Goal: Transaction & Acquisition: Purchase product/service

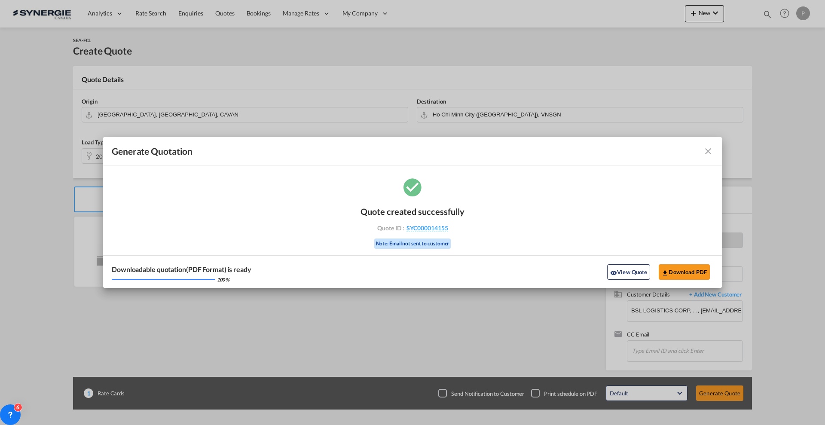
click at [705, 149] on md-icon "icon-close fg-AAA8AD cursor m-0" at bounding box center [708, 151] width 10 height 10
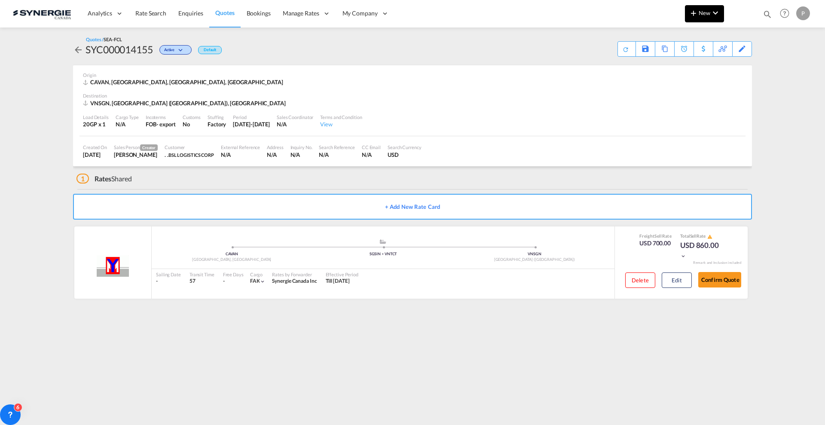
click at [686, 14] on button "New" at bounding box center [704, 13] width 39 height 17
click at [685, 64] on span "Quote" at bounding box center [680, 64] width 9 height 17
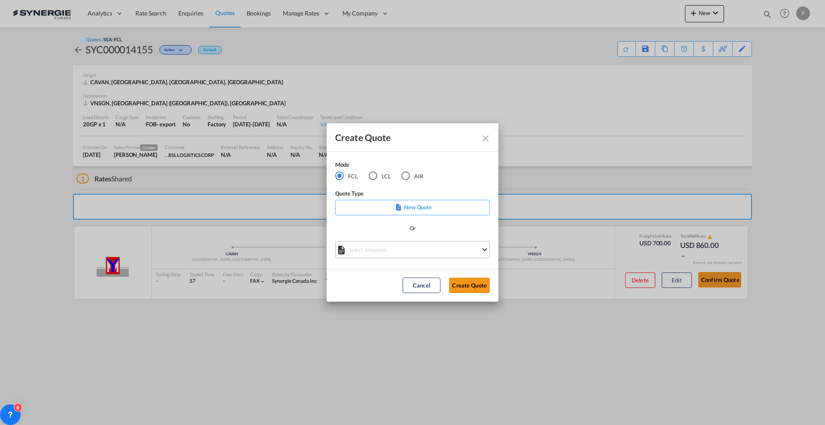
drag, startPoint x: 374, startPoint y: 240, endPoint x: 374, endPoint y: 244, distance: 4.3
click at [374, 241] on md-select "Select template *NEW* FCL FREEHAND / DAP Pablo Gomez Saldarriaga | 10 Jul 2025 …" at bounding box center [412, 249] width 155 height 17
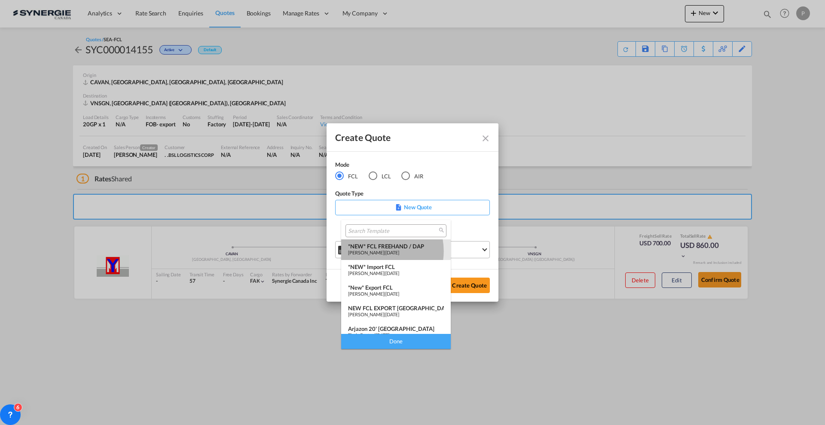
click at [375, 251] on span "[PERSON_NAME]" at bounding box center [366, 252] width 36 height 6
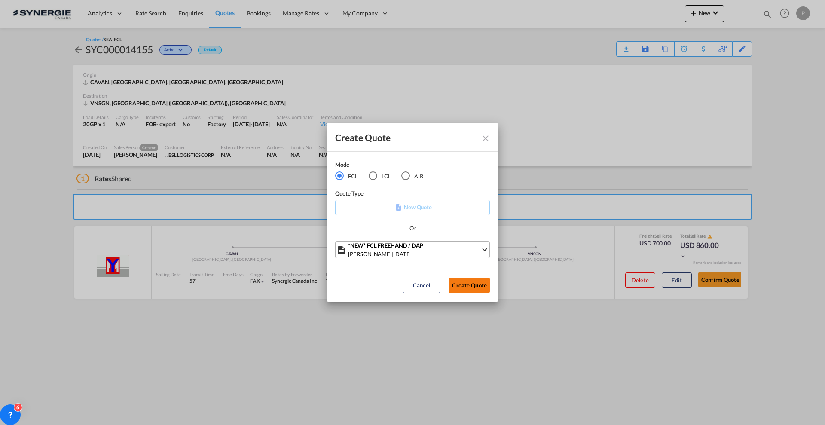
click at [466, 284] on button "Create Quote" at bounding box center [469, 284] width 41 height 15
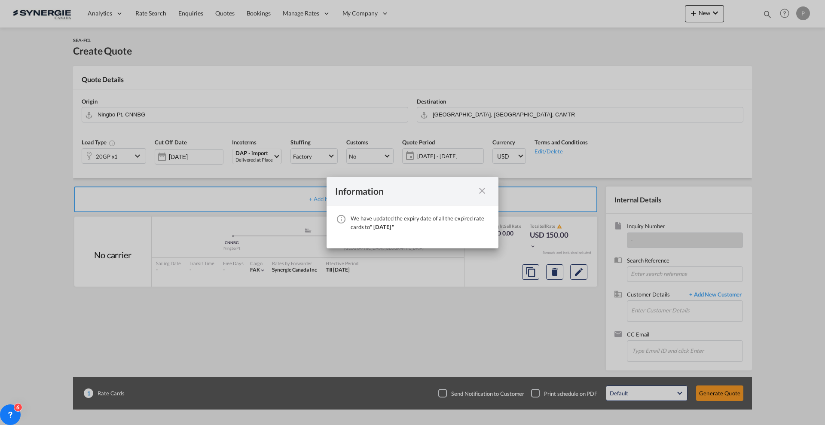
click at [484, 188] on md-icon "icon-close fg-AAA8AD cursor" at bounding box center [482, 191] width 10 height 10
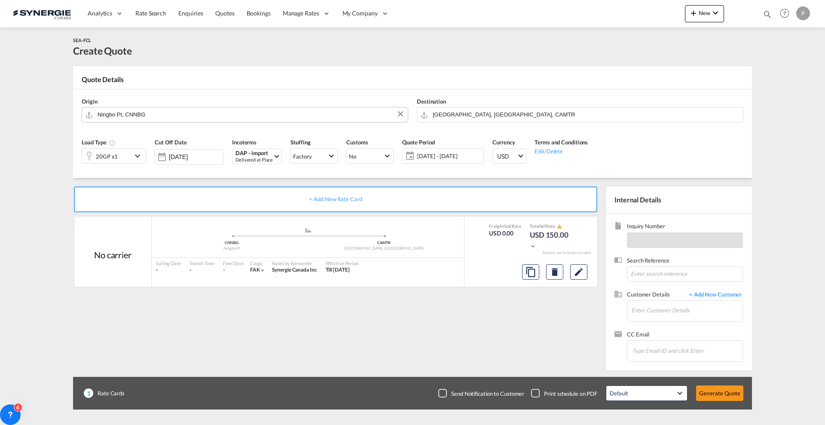
click at [204, 115] on input "Ningbo Pt, CNNBG" at bounding box center [250, 114] width 306 height 15
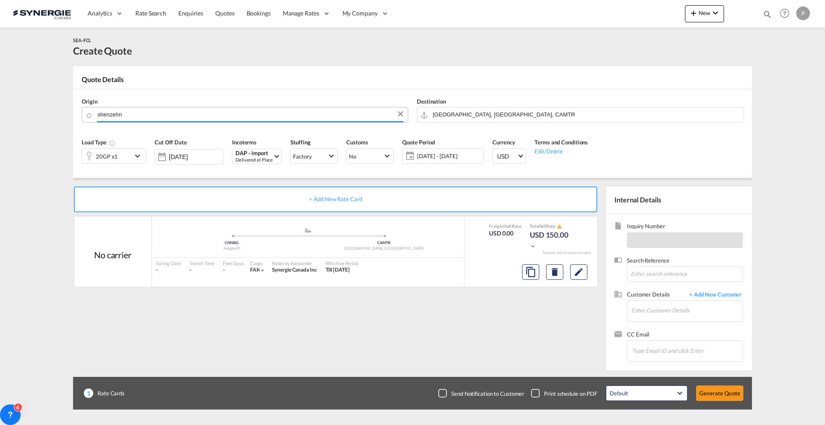
click at [165, 112] on input "shenzehn" at bounding box center [250, 114] width 306 height 15
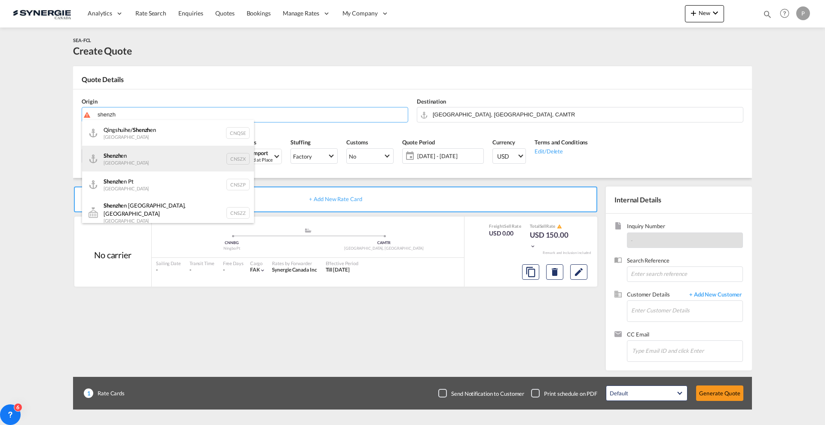
click at [166, 152] on div "Shenzh en China CNSZX" at bounding box center [168, 159] width 172 height 26
type input "Shenzhen, CNSZX"
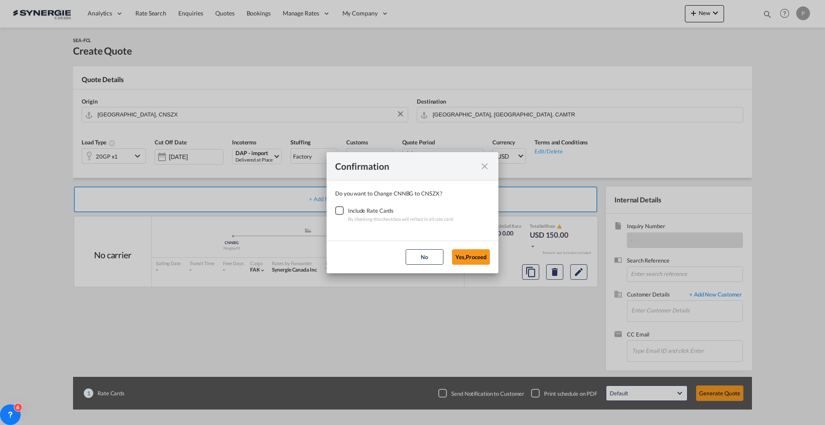
click at [343, 211] on div "Checkbox No Ink" at bounding box center [339, 210] width 9 height 9
click at [472, 259] on button "Yes,Proceed" at bounding box center [471, 256] width 38 height 15
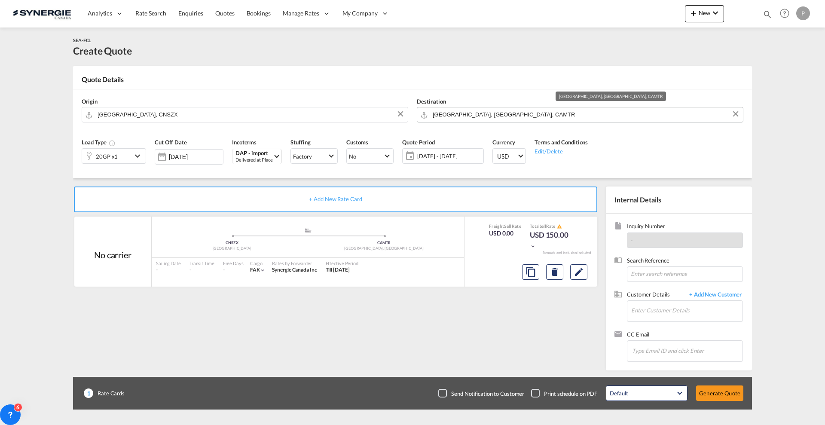
click at [453, 107] on input "Montreal, QC, CAMTR" at bounding box center [585, 114] width 306 height 15
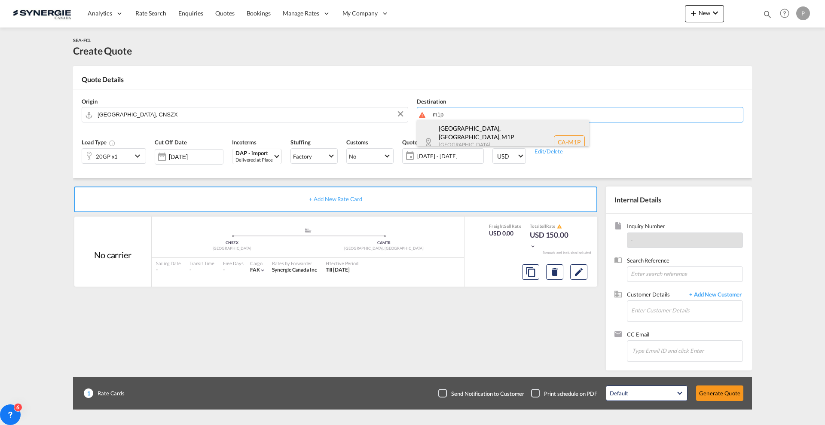
click at [478, 134] on div "Scarborough, ON , M1P Ontario Canada CA-M1P" at bounding box center [503, 142] width 172 height 44
type input "CA-M1P, Scarborough, ON, Ontario"
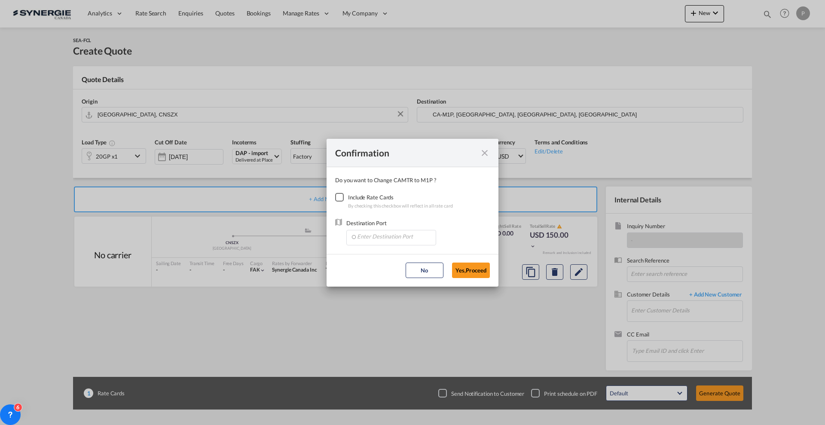
click at [338, 193] on div "Checkbox No Ink" at bounding box center [339, 197] width 9 height 9
click at [369, 239] on input "Enter Destination Port" at bounding box center [392, 236] width 85 height 13
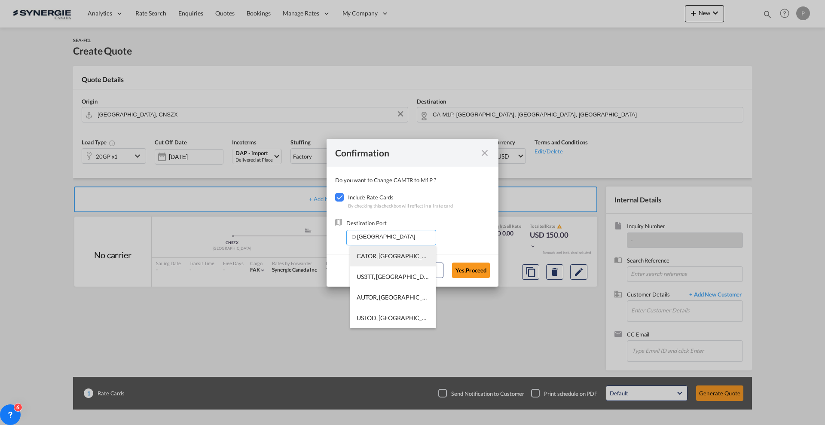
click at [374, 249] on li "CATOR, Toronto, ON, Canada, North America, Americas" at bounding box center [392, 256] width 85 height 21
type input "CATOR, Toronto, ON, Canada, North America, Americas"
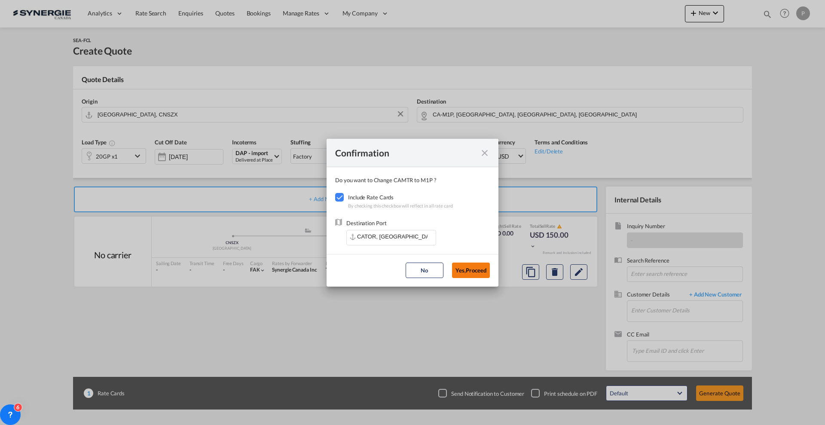
click at [469, 270] on button "Yes,Proceed" at bounding box center [471, 269] width 38 height 15
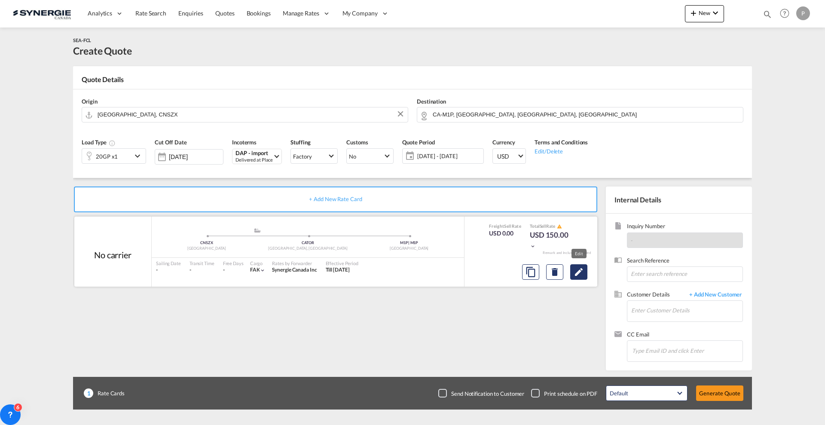
click at [574, 271] on md-icon "Edit" at bounding box center [578, 272] width 10 height 10
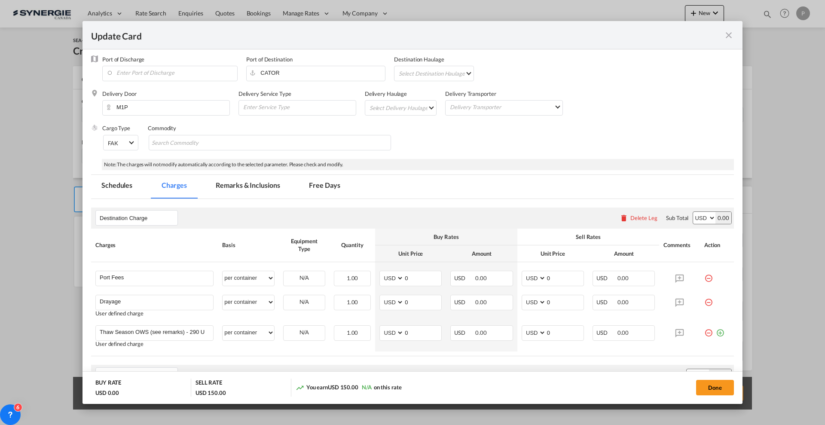
scroll to position [107, 0]
click at [704, 277] on md-icon "icon-minus-circle-outline red-400-fg" at bounding box center [708, 273] width 9 height 9
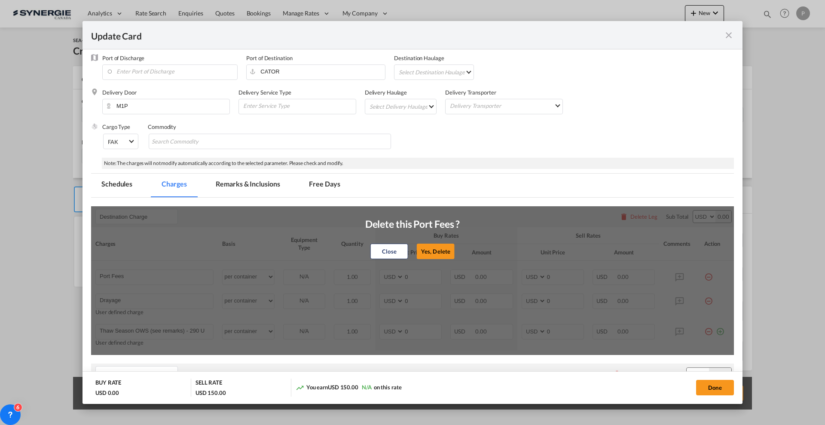
click at [433, 242] on div "Close Yes, Delete" at bounding box center [412, 250] width 95 height 21
click at [432, 247] on button "Yes, Delete" at bounding box center [436, 250] width 38 height 15
type input "Drayage"
type input "Thaw Season OWS (see remarks) - 290 USD if applicable"
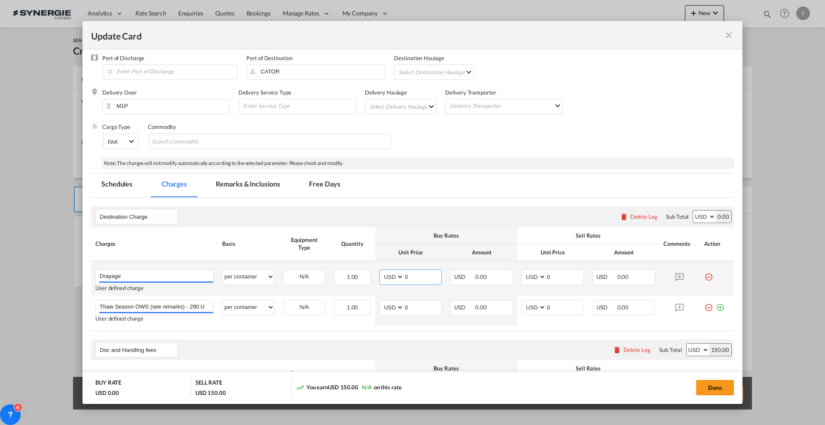
click at [381, 274] on select "AED AFN ALL AMD ANG AOA ARS AUD AWG AZN BAM BBD BDT BGN BHD BIF BMD BND BOB BRL…" at bounding box center [392, 277] width 22 height 12
click at [428, 277] on input "0" at bounding box center [422, 276] width 37 height 13
type input "315"
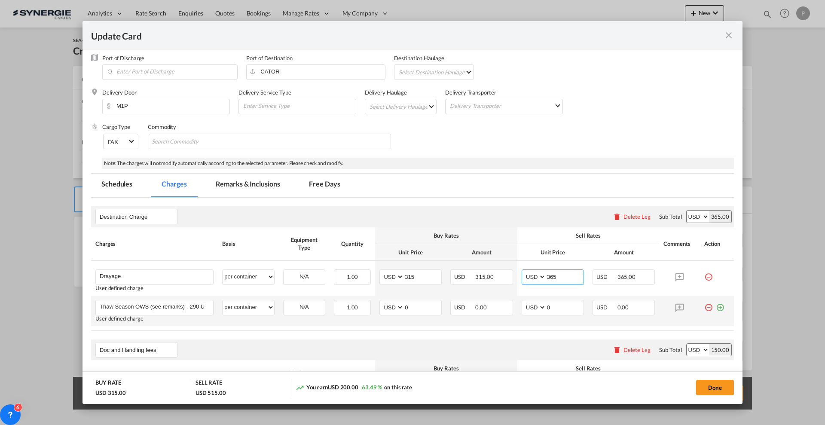
type input "365"
click at [704, 308] on md-icon "icon-minus-circle-outline red-400-fg" at bounding box center [708, 304] width 9 height 9
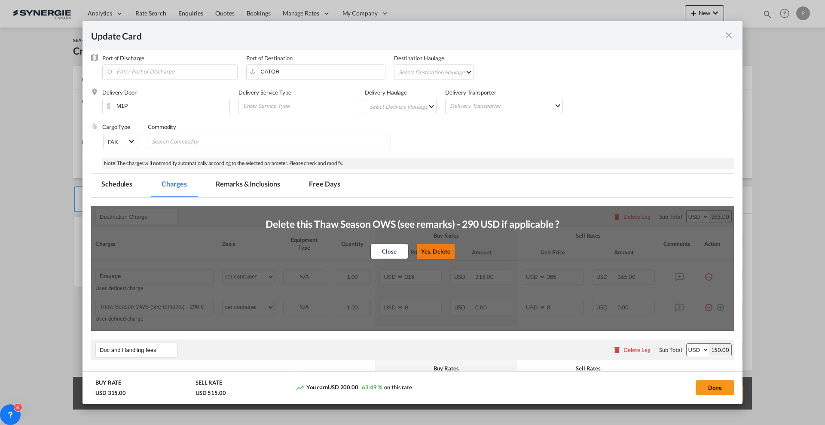
click at [431, 252] on button "Yes, Delete" at bounding box center [436, 250] width 38 height 15
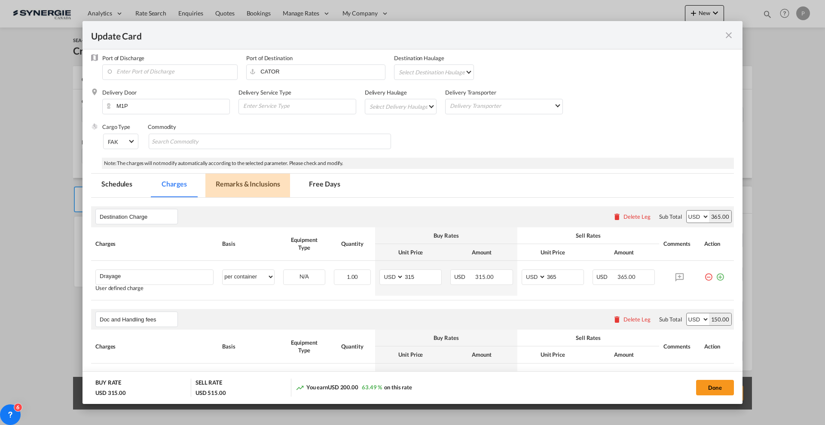
click at [238, 187] on md-tab-item "Remarks & Inclusions" at bounding box center [247, 185] width 85 height 24
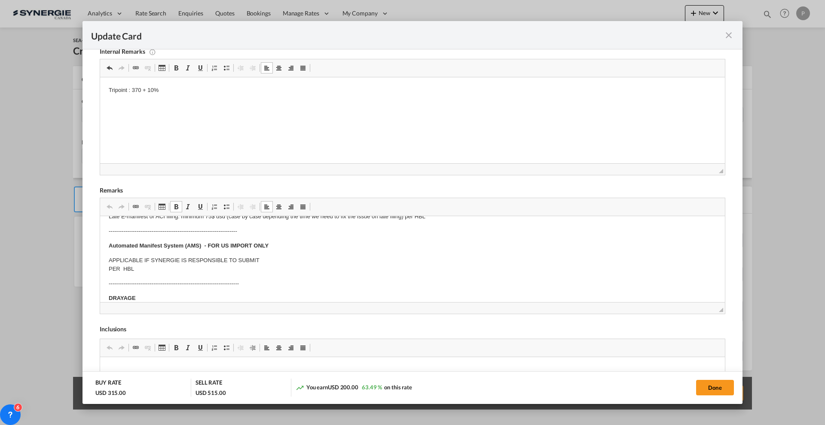
scroll to position [0, 0]
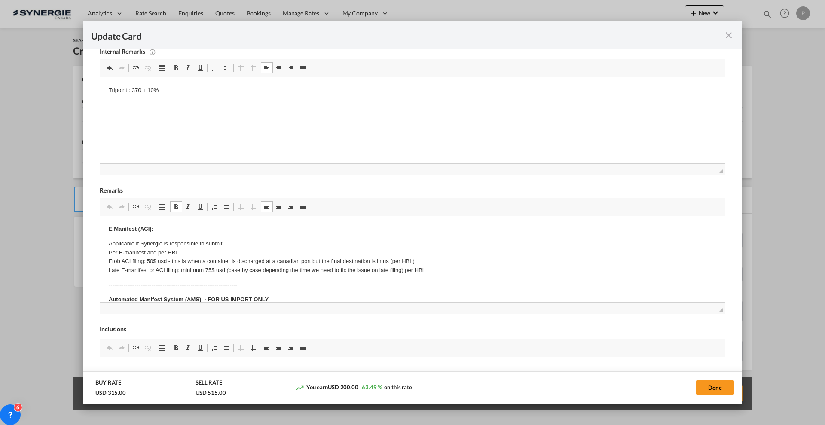
drag, startPoint x: 109, startPoint y: 246, endPoint x: 135, endPoint y: 249, distance: 26.4
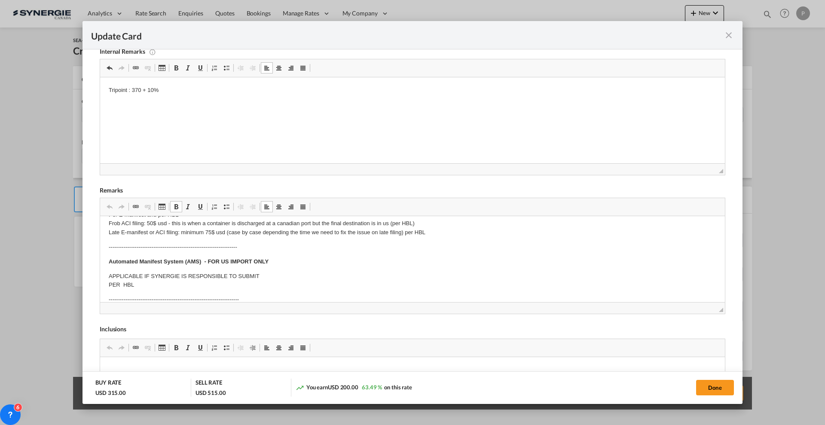
scroll to position [54, 0]
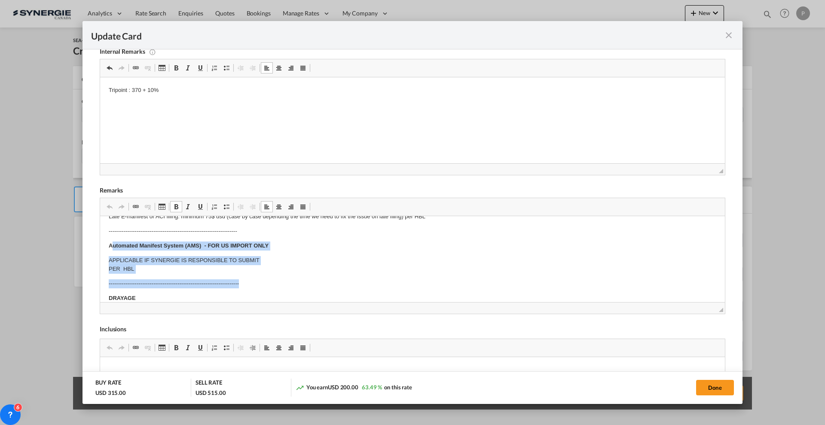
drag, startPoint x: 110, startPoint y: 241, endPoint x: 278, endPoint y: 278, distance: 171.8
click at [278, 278] on body "E Manifest (ACI): Applicable if Synergie is responsible to submit Per E-manifes…" at bounding box center [412, 393] width 607 height 445
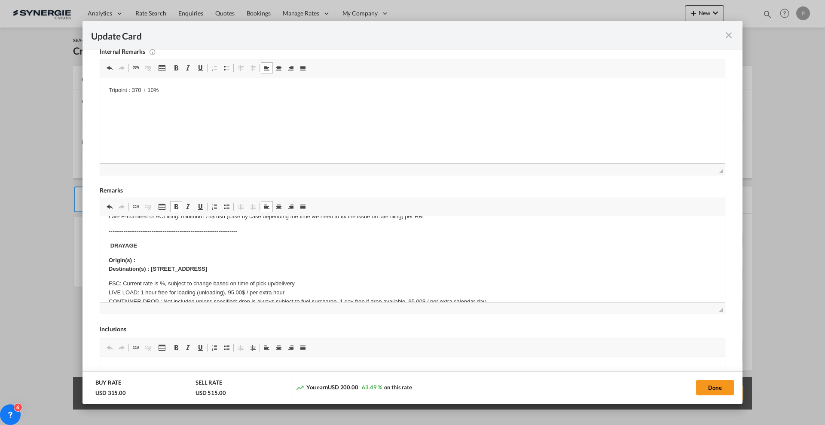
click at [173, 260] on p "Origin(s) : Destination(s) : 1410 Birchmount Road, Scarborough ON M1P2E3 Canada" at bounding box center [412, 265] width 607 height 18
click at [159, 284] on p "FSC: Current rate is %, subject to change based on time of pick up/delivery LIV…" at bounding box center [412, 306] width 607 height 54
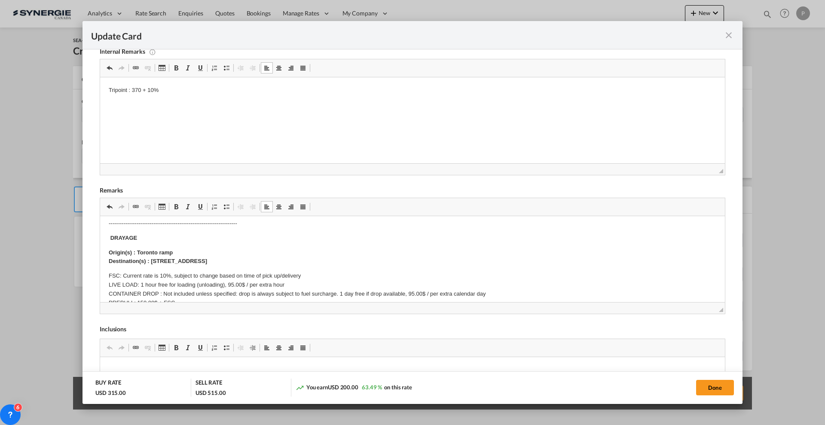
scroll to position [107, 0]
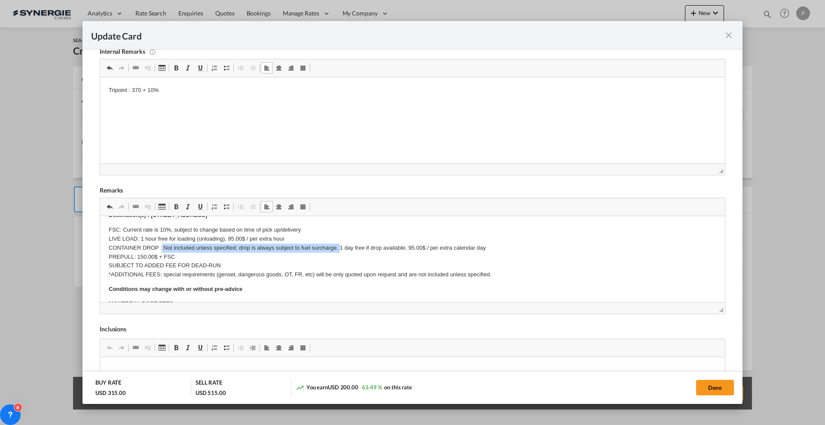
drag, startPoint x: 162, startPoint y: 248, endPoint x: 339, endPoint y: 246, distance: 176.9
click at [339, 246] on p "FSC: Current rate is 10%, subject to change based on time of pick up/delivery L…" at bounding box center [412, 252] width 607 height 54
click at [189, 246] on p "FSC: Current rate is 10%, subject to change based on time of pick up/delivery L…" at bounding box center [412, 252] width 607 height 54
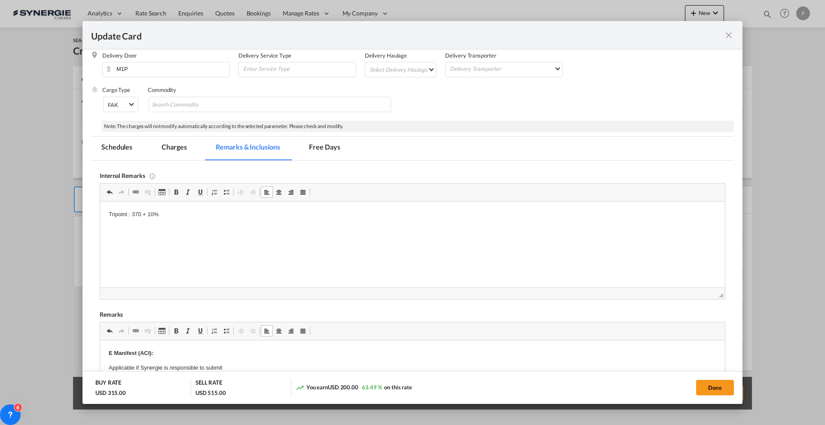
scroll to position [54, 0]
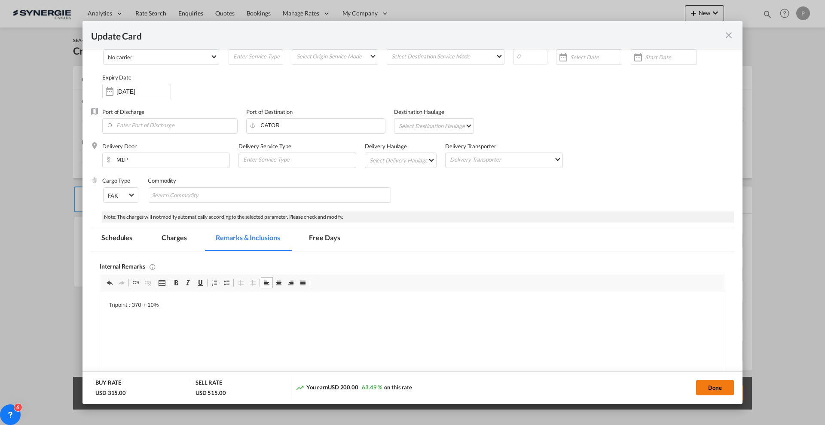
click at [710, 383] on button "Done" at bounding box center [715, 387] width 38 height 15
type input "17 Sep 2025"
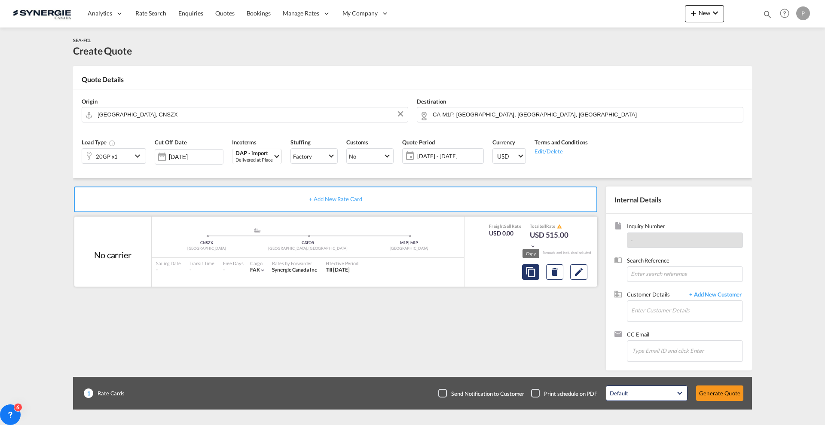
click at [534, 273] on md-icon "assets/icons/custom/copyQuote.svg" at bounding box center [530, 272] width 10 height 10
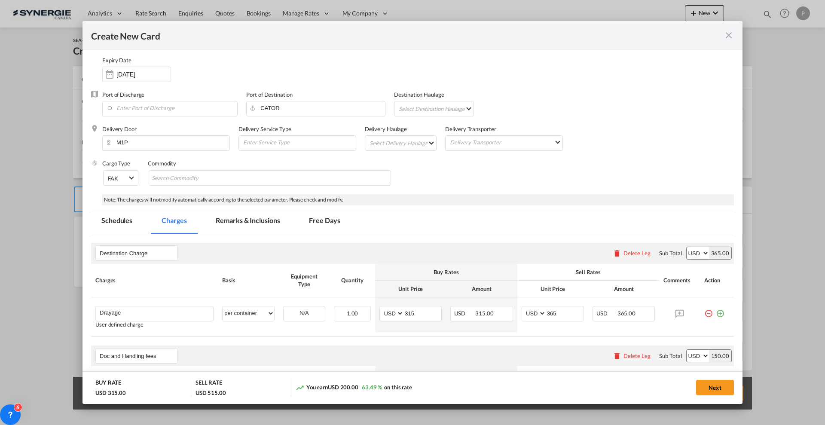
scroll to position [107, 0]
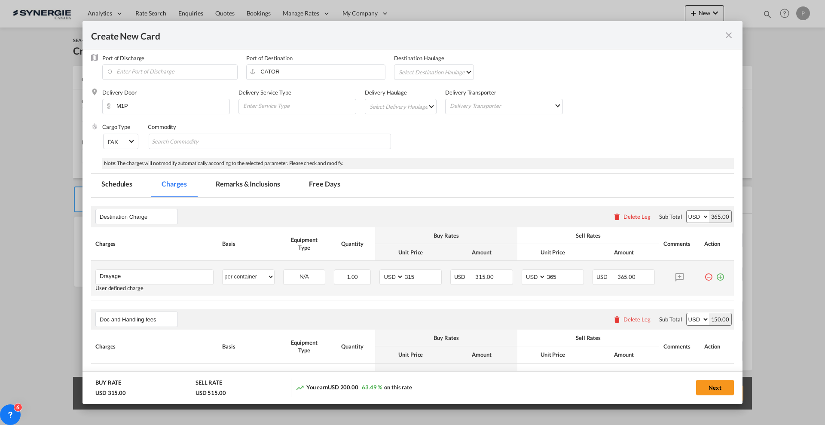
click at [715, 277] on md-icon "icon-plus-circle-outline green-400-fg" at bounding box center [719, 273] width 9 height 9
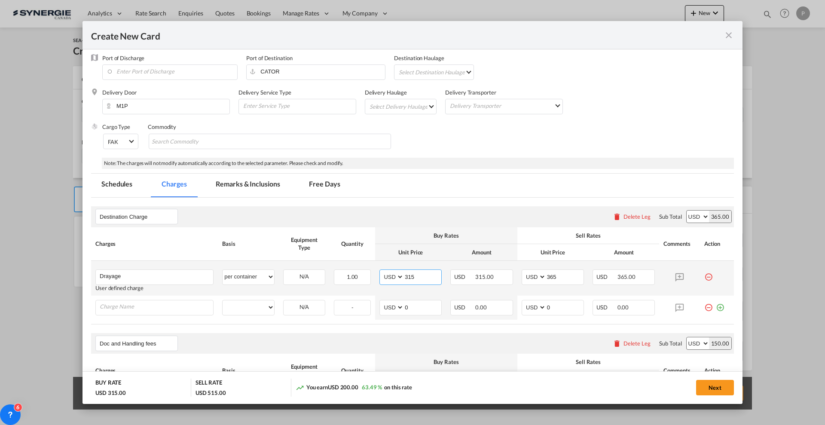
click at [429, 272] on input "315" at bounding box center [422, 276] width 37 height 13
type input "1805"
type input "1900"
click at [414, 304] on input "0" at bounding box center [422, 306] width 37 height 13
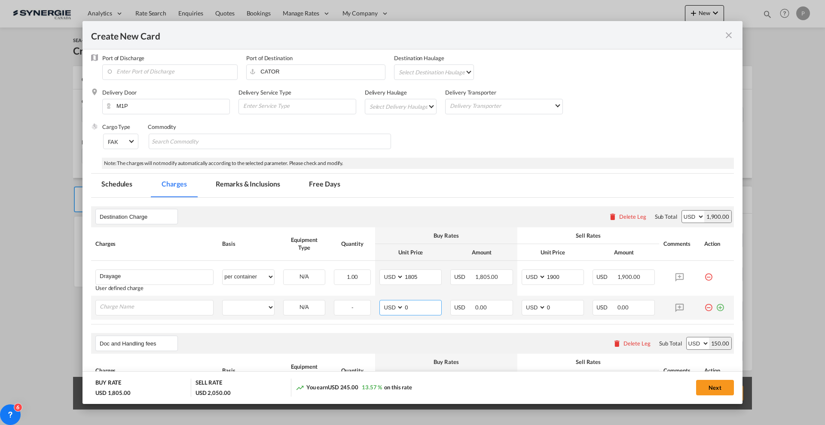
click at [414, 304] on input "0" at bounding box center [422, 306] width 37 height 13
click at [204, 301] on input "Charge Name" at bounding box center [156, 306] width 113 height 13
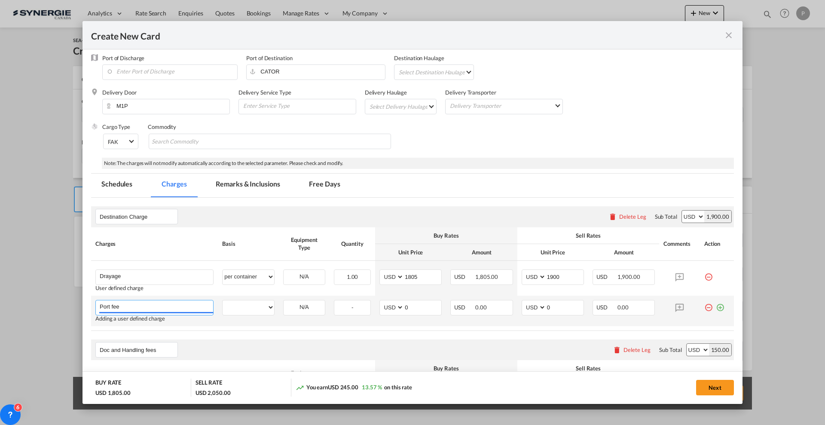
type input "Port fee"
select select "per container"
type input "50"
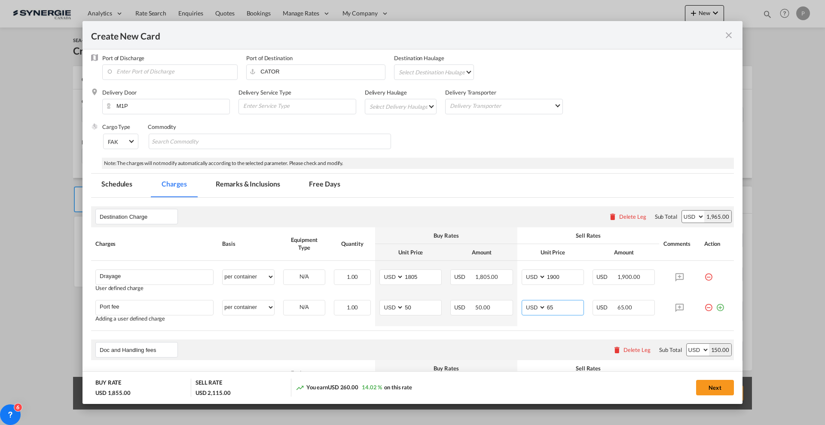
type input "65"
click at [329, 207] on div "Destination Charge Please enter leg name Leg Name Already Exists Delete Leg Sub…" at bounding box center [412, 216] width 642 height 21
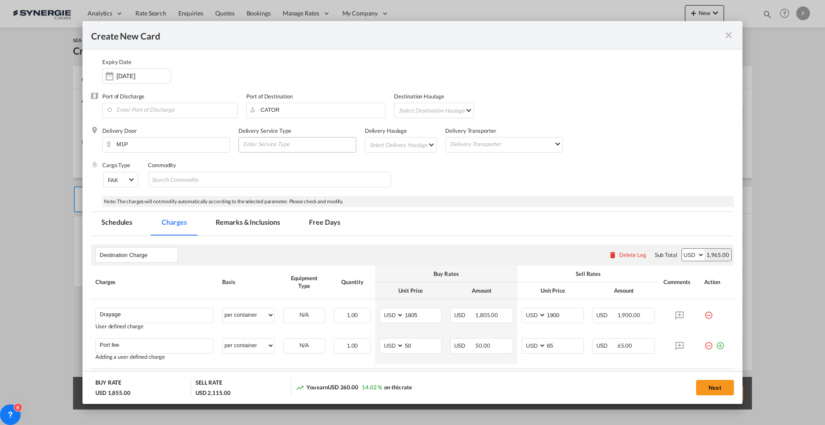
scroll to position [54, 0]
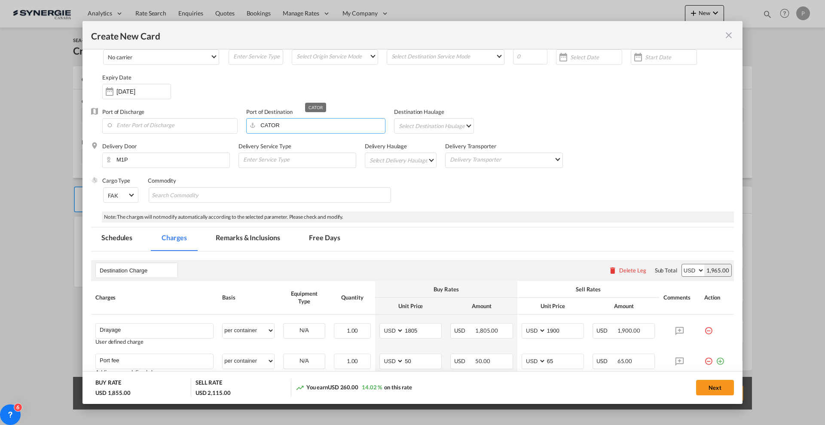
click at [301, 119] on input "CATOR" at bounding box center [317, 125] width 134 height 13
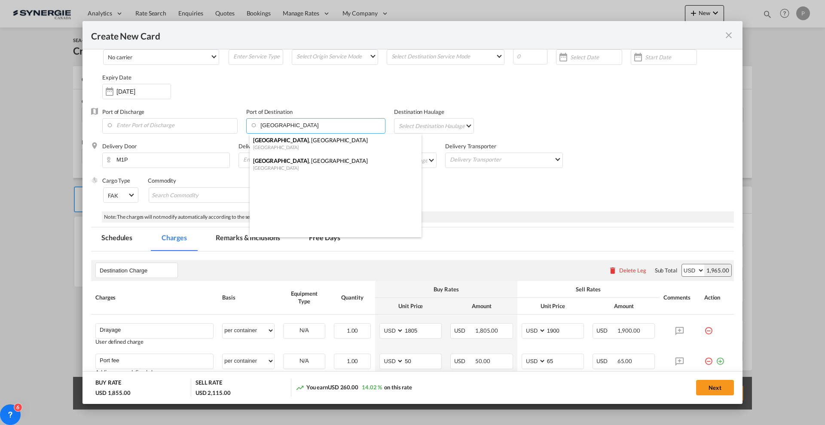
click at [295, 163] on div "Montreal , QC" at bounding box center [333, 161] width 160 height 8
type input "Montreal, QC, CAMTR"
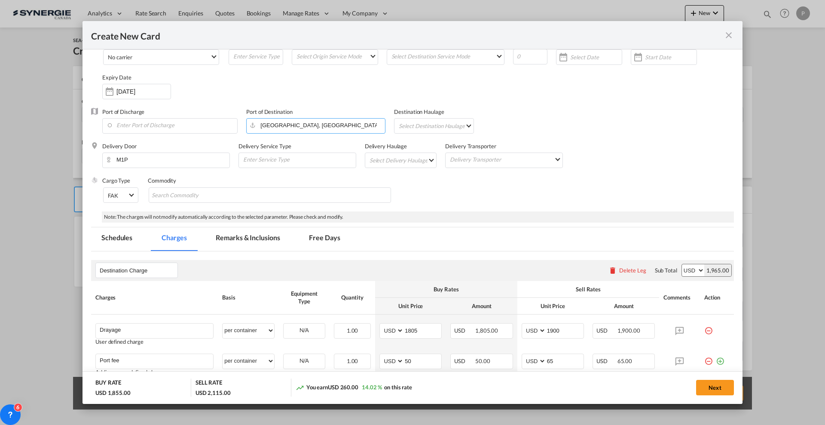
scroll to position [107, 0]
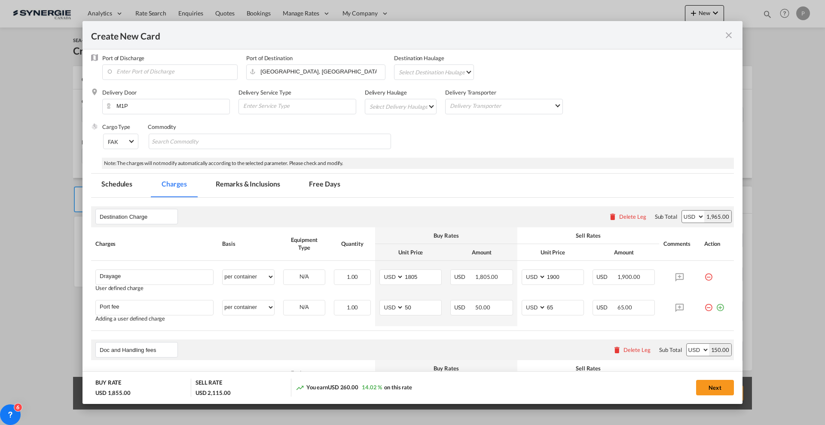
click at [254, 177] on md-tab-item "Remarks & Inclusions" at bounding box center [247, 185] width 85 height 24
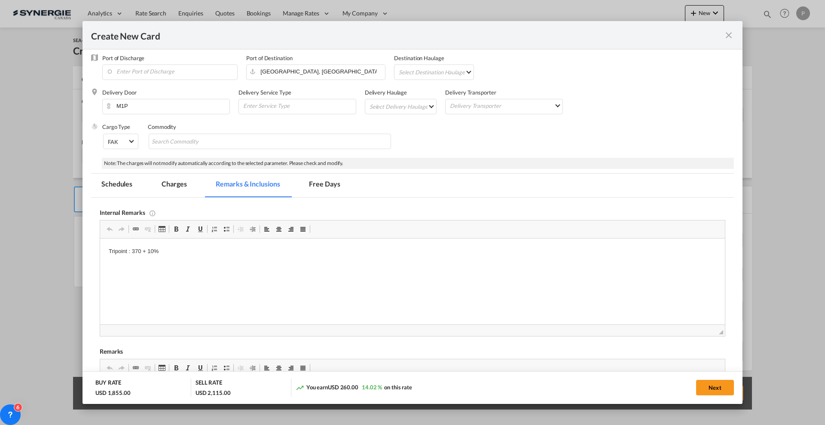
scroll to position [0, 0]
click at [114, 253] on p "Tripoint : 370 + 10%" at bounding box center [412, 251] width 607 height 9
click at [138, 252] on html "GT group: : 370 + 10%" at bounding box center [412, 251] width 624 height 26
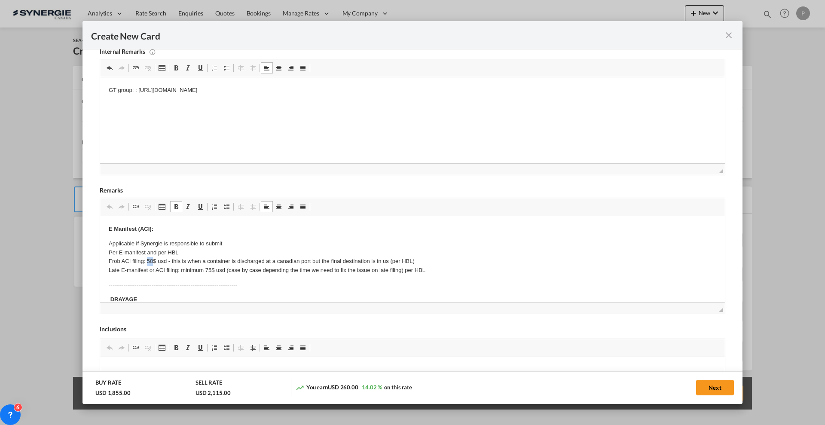
click at [149, 259] on p "Applicable if Synergie is responsible to submit Per E-manifest and per HBL Frob…" at bounding box center [412, 257] width 607 height 36
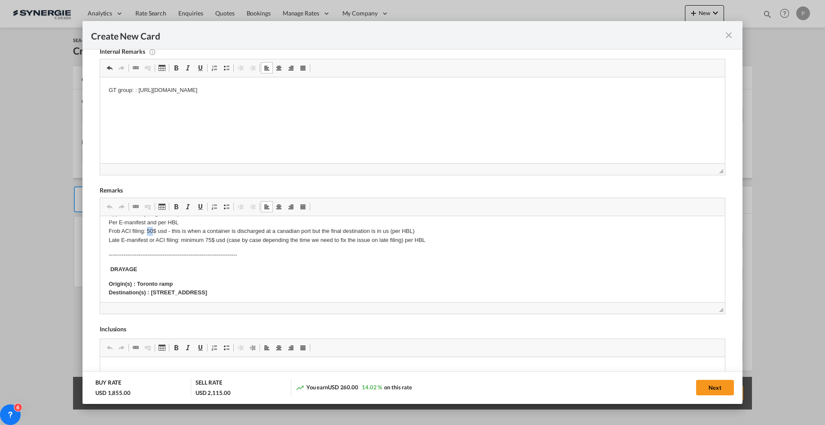
scroll to position [54, 0]
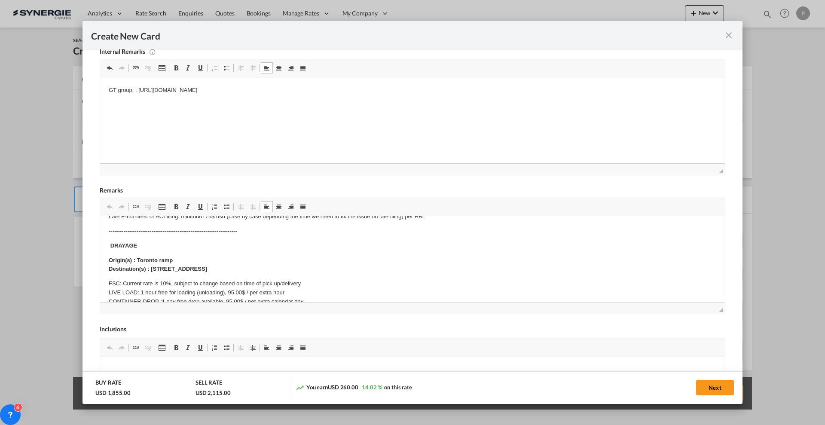
click at [153, 256] on p "Origin(s) : Toronto ramp Destination(s) : 1410 Birchmount Road, Scarborough ON …" at bounding box center [412, 265] width 607 height 18
click at [181, 257] on p "Origin(s) : Toronto ramp Destination(s) : 1410 Birchmount Road, Scarborough ON …" at bounding box center [412, 265] width 607 height 18
drag, startPoint x: 188, startPoint y: 258, endPoint x: 137, endPoint y: 256, distance: 51.6
click at [137, 256] on p "Origin(s) : Toronto ramp Destination(s) : 1410 Birchmount Road, Scarborough ON …" at bounding box center [412, 265] width 607 height 18
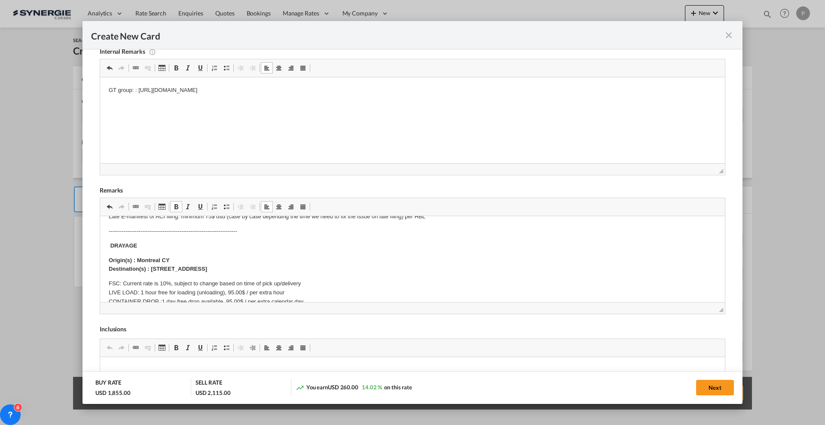
scroll to position [107, 0]
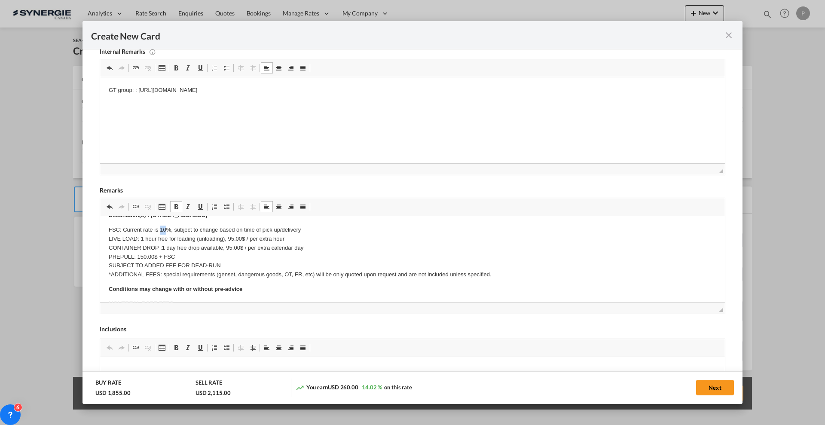
drag, startPoint x: 165, startPoint y: 228, endPoint x: 160, endPoint y: 228, distance: 5.2
click at [160, 228] on p "FSC: Current rate is 10%, subject to change based on time of pick up/delivery L…" at bounding box center [412, 252] width 607 height 54
click at [140, 235] on p "FSC: Current rate is 44%, subject to change based on time of pick up/delivery L…" at bounding box center [412, 252] width 607 height 54
click at [141, 238] on p "FSC: Current rate is 44%, subject to change based on time of pick up/delivery L…" at bounding box center [412, 252] width 607 height 54
click at [161, 245] on p "FSC: Current rate is 44%, subject to change based on time of pick up/delivery L…" at bounding box center [412, 252] width 607 height 54
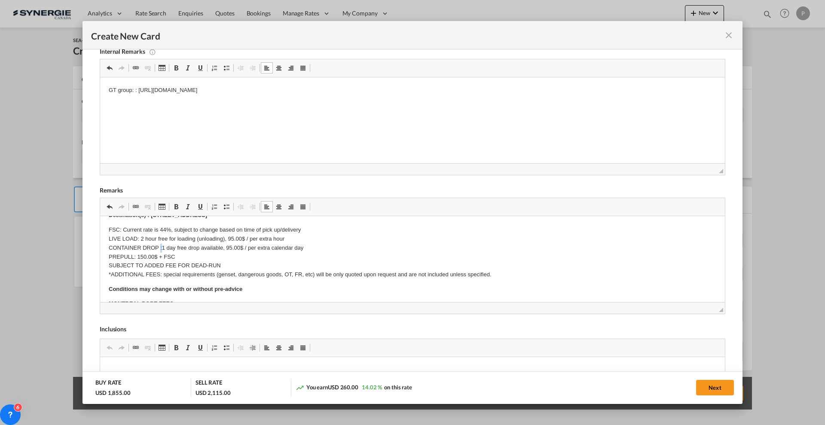
click at [161, 245] on p "FSC: Current rate is 44%, subject to change based on time of pick up/delivery L…" at bounding box center [412, 252] width 607 height 54
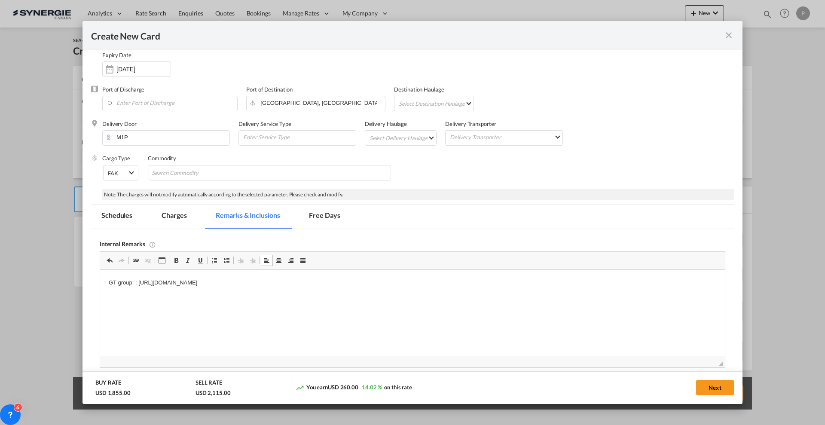
scroll to position [0, 0]
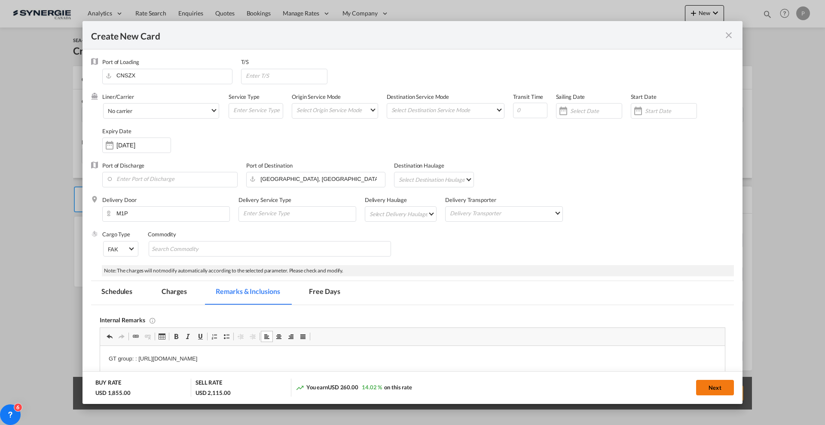
click at [711, 386] on button "Next" at bounding box center [715, 387] width 38 height 15
type input "17 Sep 2025"
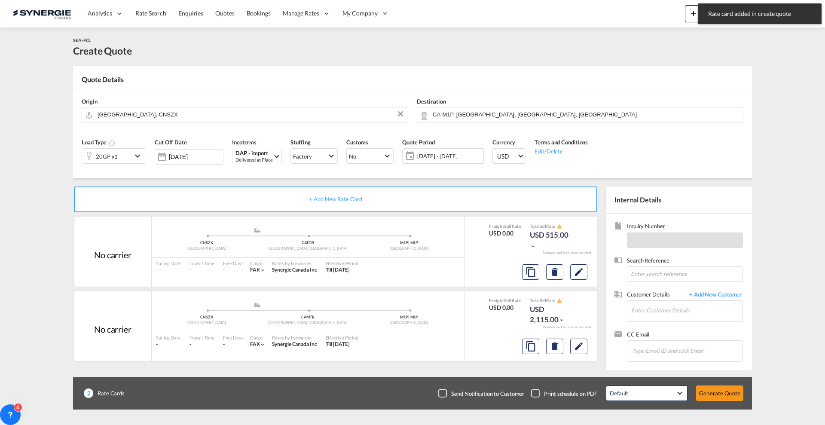
scroll to position [101, 0]
click at [583, 268] on md-icon "Edit" at bounding box center [578, 272] width 10 height 10
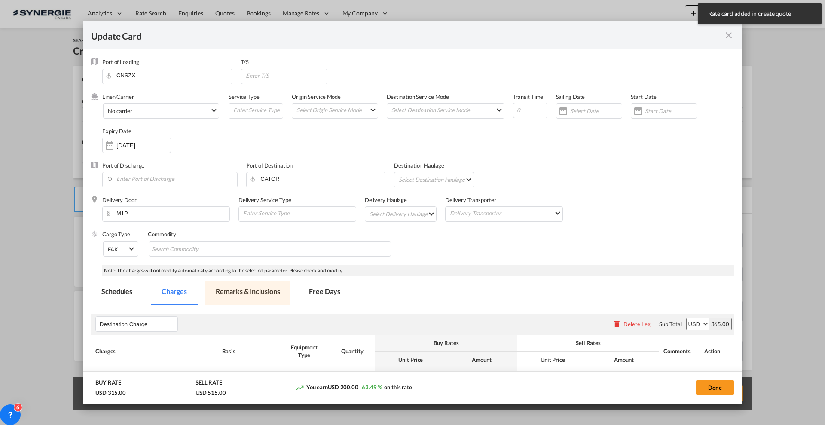
click at [260, 293] on md-tab-item "Remarks & Inclusions" at bounding box center [247, 293] width 85 height 24
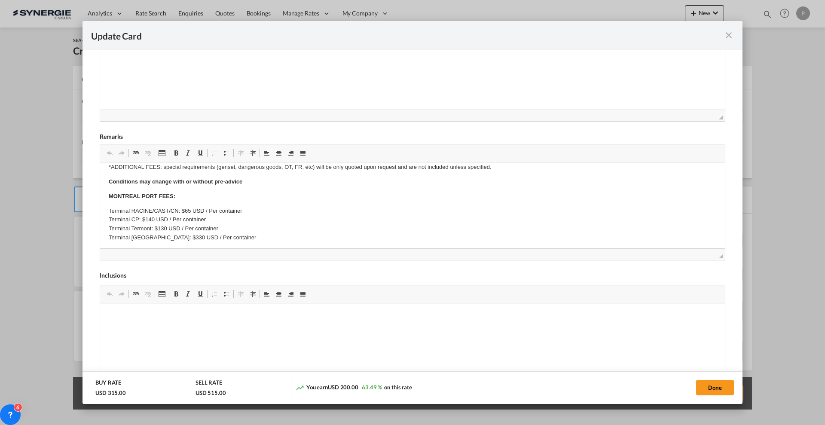
scroll to position [0, 0]
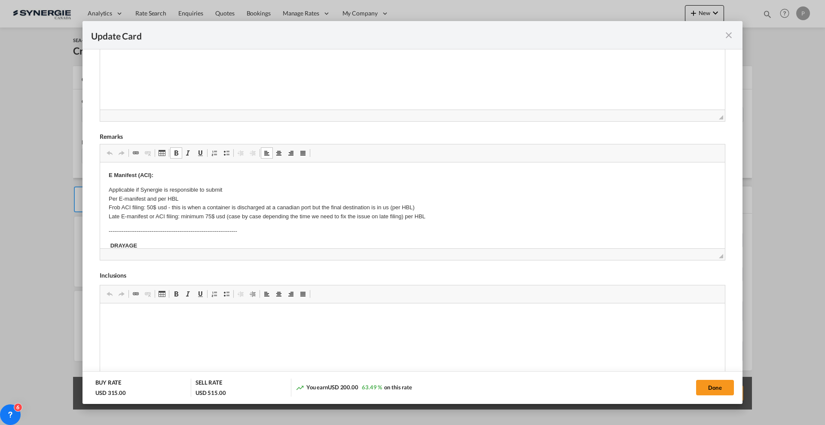
drag, startPoint x: 109, startPoint y: 196, endPoint x: 136, endPoint y: 201, distance: 27.0
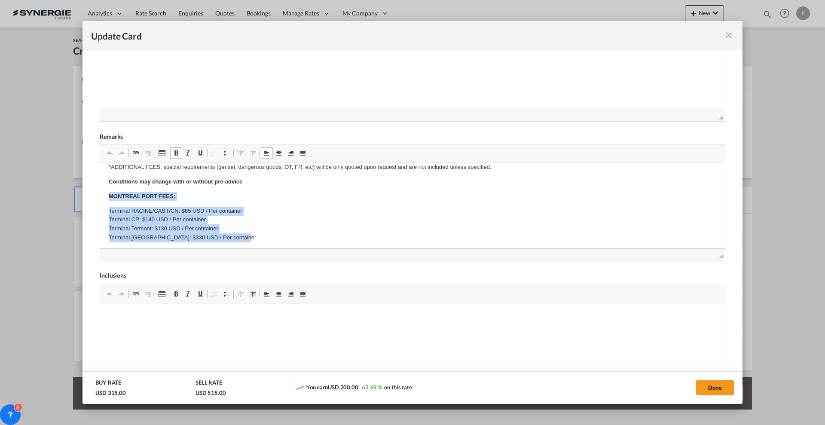
scroll to position [210, 0]
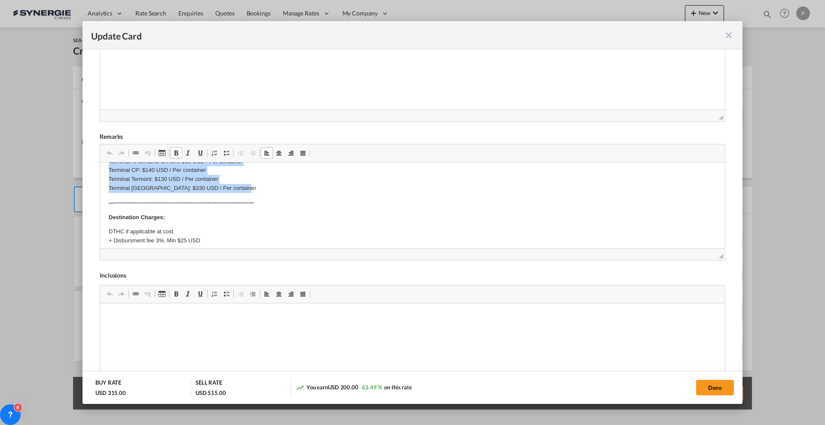
drag, startPoint x: 109, startPoint y: 195, endPoint x: 318, endPoint y: 193, distance: 209.6
click at [318, 193] on body "E Manifest (ACI): Applicable if Synergie is responsible to submit Per E-manifes…" at bounding box center [412, 156] width 607 height 393
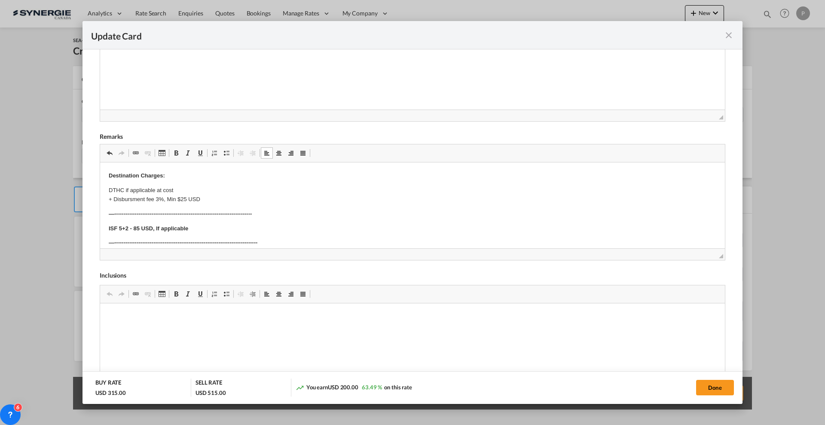
scroll to position [169, 0]
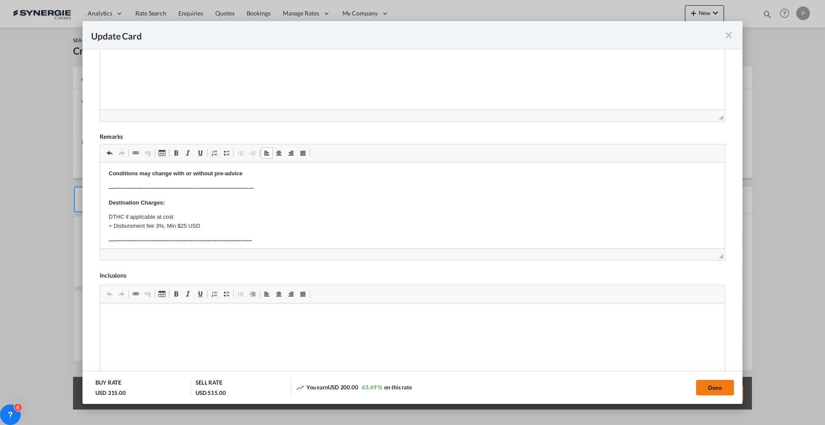
click at [728, 388] on button "Done" at bounding box center [715, 387] width 38 height 15
type input "17 Sep 2025"
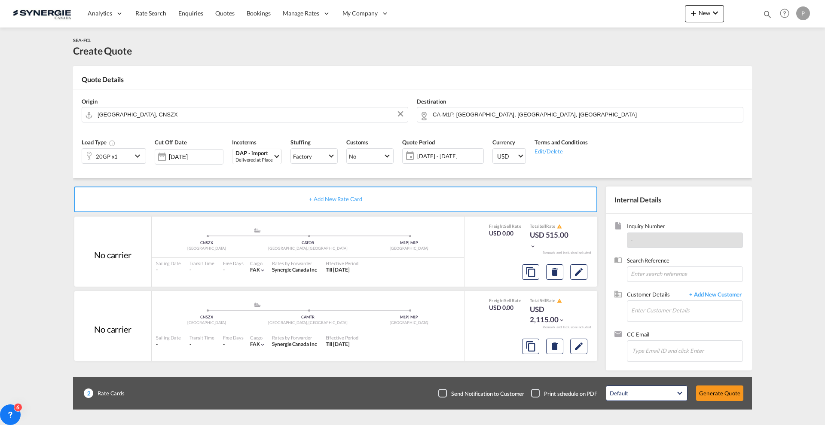
scroll to position [101, 0]
click at [643, 303] on input "Enter Customer Details" at bounding box center [686, 310] width 111 height 19
paste input "anna.chen@aofcargo.com.tw"
type input "anna.chen@aofcargo.com.tw"
click at [679, 323] on div "No matches found." at bounding box center [716, 319] width 172 height 13
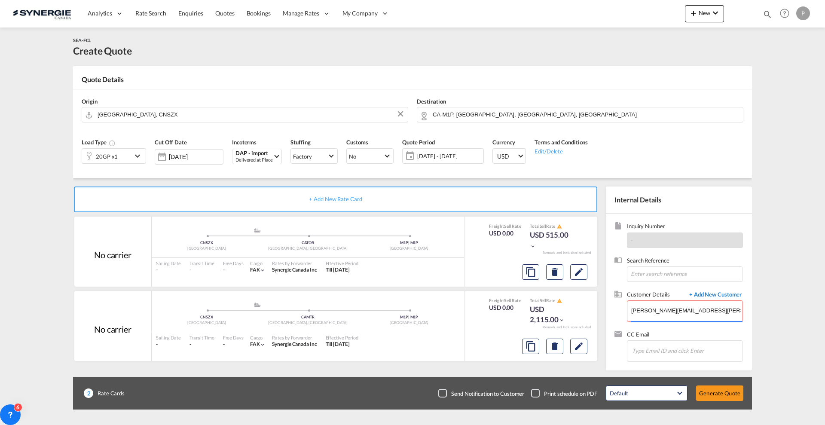
click at [720, 296] on span "+ Add New Customer" at bounding box center [714, 295] width 58 height 10
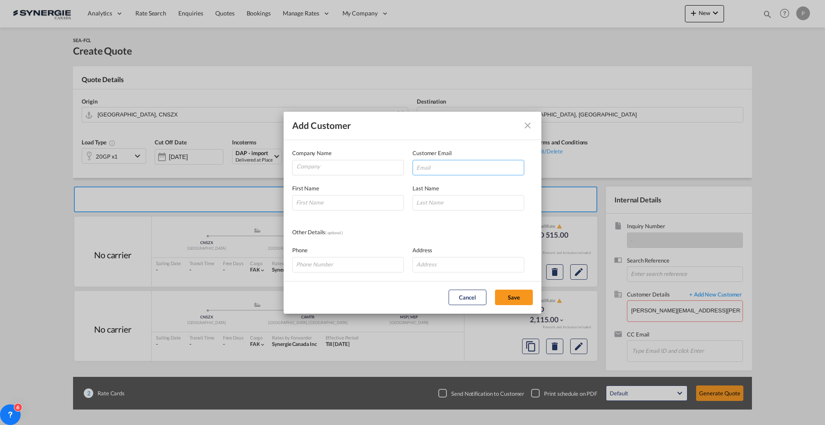
click at [461, 171] on input "Add Customer Company ..." at bounding box center [468, 167] width 112 height 15
paste input "anna.chen@aofcargo.com.tw"
type input "anna.chen@aofcargo.com.tw"
click at [336, 166] on input "Company" at bounding box center [349, 166] width 107 height 13
drag, startPoint x: 342, startPoint y: 183, endPoint x: 340, endPoint y: 190, distance: 6.7
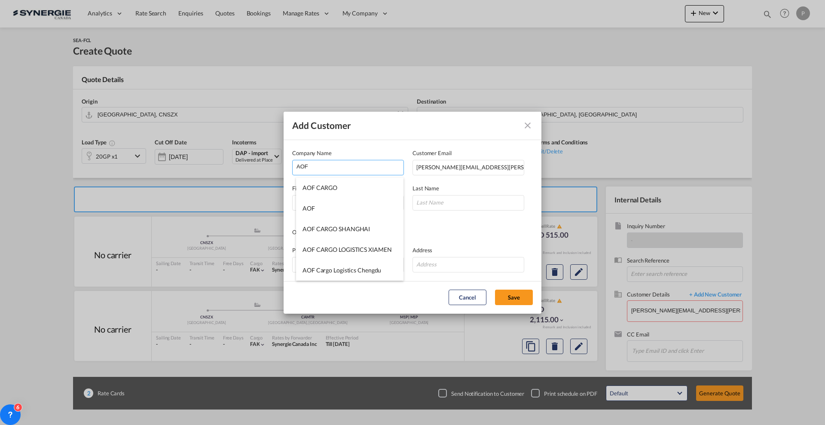
click at [342, 184] on li "AOF CARGO" at bounding box center [349, 187] width 107 height 21
type input "AOF CARGO"
click at [335, 202] on input "Add Customer Company ..." at bounding box center [348, 202] width 112 height 15
type input "Anna"
type input "Chen"
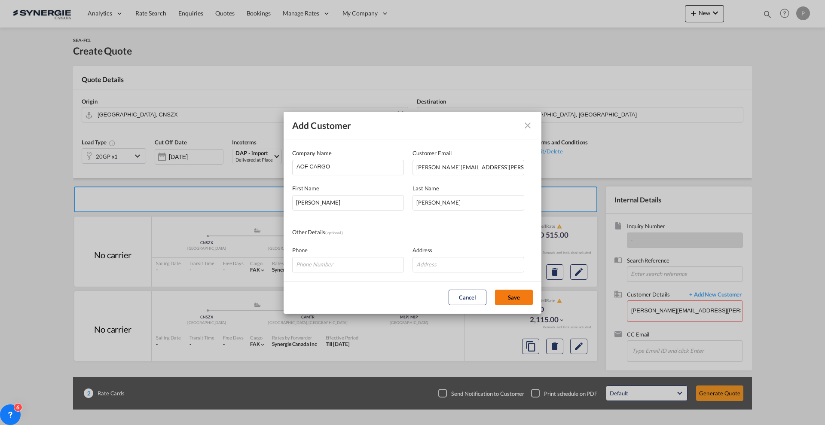
click at [517, 294] on button "Save" at bounding box center [514, 296] width 38 height 15
type input "AOF CARGO, Anna Chen, anna.chen@aofcargo.com.tw"
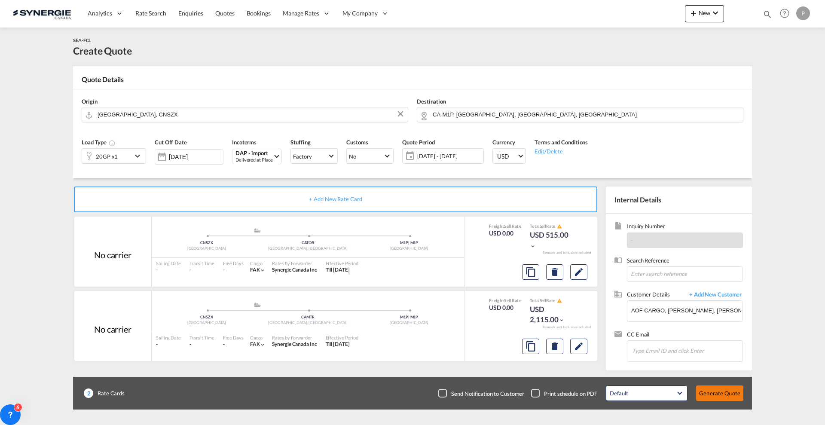
click at [720, 396] on button "Generate Quote" at bounding box center [719, 392] width 47 height 15
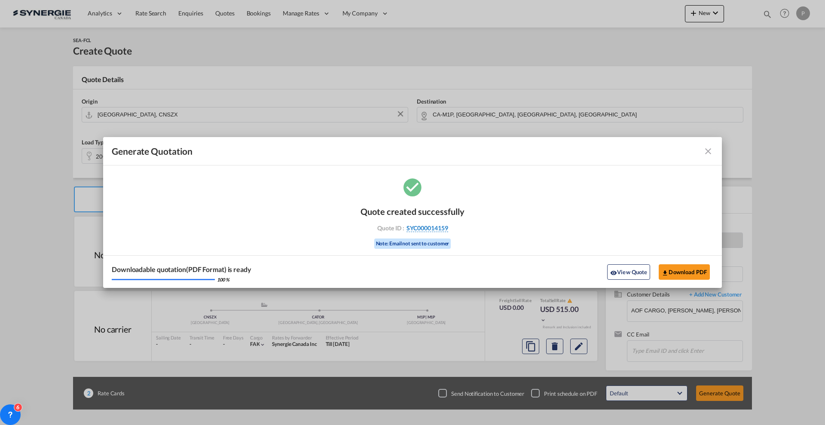
drag, startPoint x: 453, startPoint y: 228, endPoint x: 447, endPoint y: 229, distance: 5.3
click at [447, 229] on div "Quote ID : SYC000014159" at bounding box center [412, 228] width 100 height 8
copy div "SYC000014159"
click at [700, 270] on button "Download PDF" at bounding box center [683, 271] width 51 height 15
click at [709, 147] on md-icon "icon-close fg-AAA8AD cursor m-0" at bounding box center [708, 151] width 10 height 10
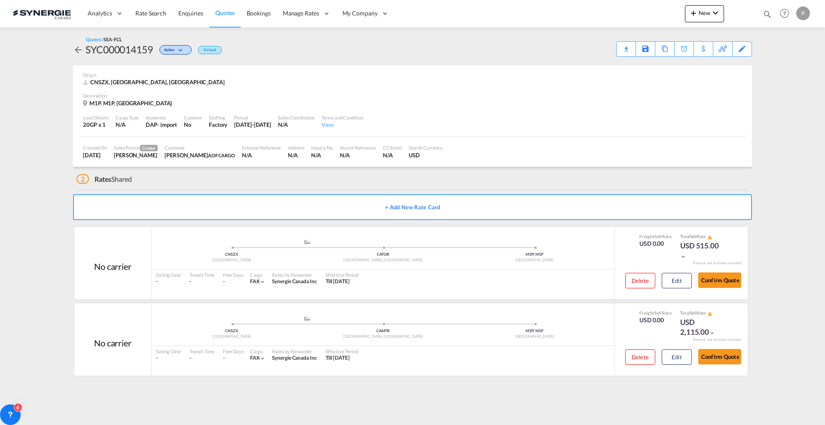
click at [770, 16] on md-icon "icon-magnify" at bounding box center [766, 13] width 9 height 9
click at [627, 16] on select "Bookings Quotes Enquiries" at bounding box center [630, 13] width 41 height 15
select select "Quotes"
click at [610, 6] on select "Bookings Quotes Enquiries" at bounding box center [630, 13] width 41 height 15
click at [648, 25] on div "Bookings Quotes Enquiries" at bounding box center [684, 16] width 176 height 21
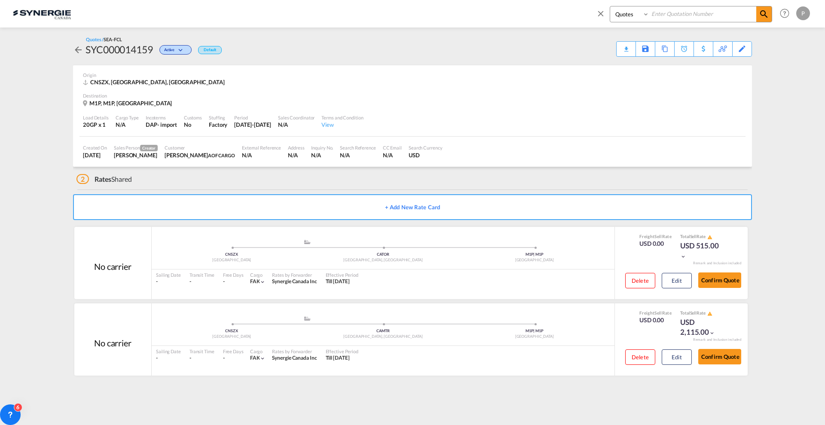
click at [661, 15] on input at bounding box center [702, 13] width 107 height 15
type input "14154"
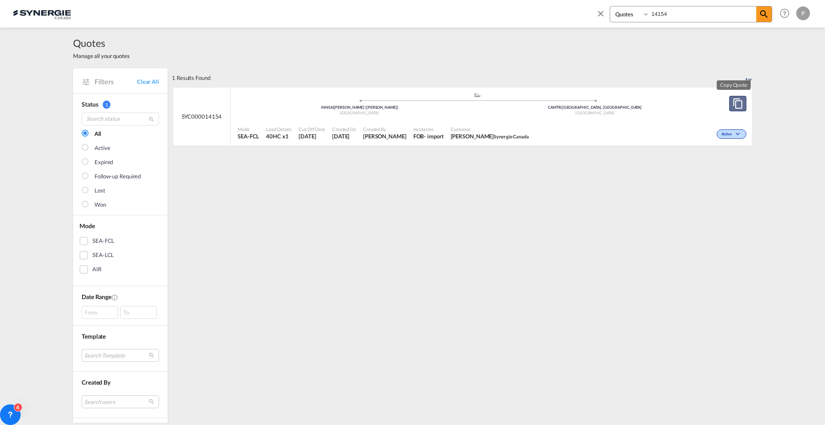
click at [732, 101] on md-icon "assets/icons/custom/copyQuote.svg" at bounding box center [737, 103] width 10 height 10
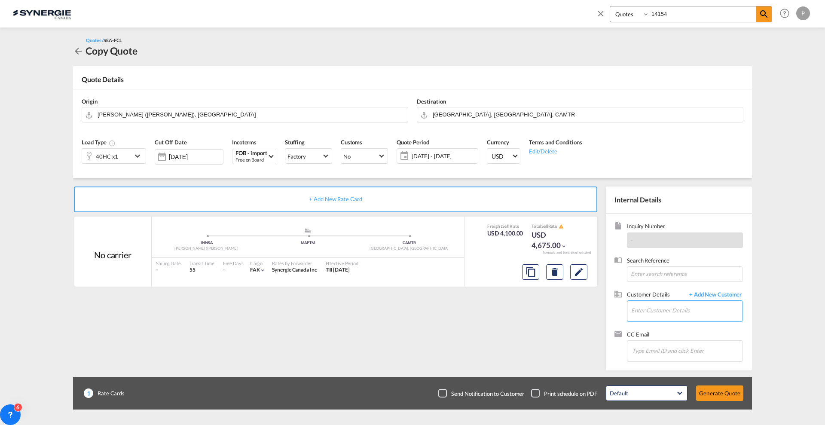
click at [654, 314] on input "Enter Customer Details" at bounding box center [686, 310] width 111 height 19
click at [644, 308] on input "Enter Customer Details" at bounding box center [686, 310] width 111 height 19
paste input "MariePier.Monette@metaltechna.com"
type input "MariePier.Monette@metaltechna.com"
click at [713, 292] on span "+ Add New Customer" at bounding box center [714, 295] width 58 height 10
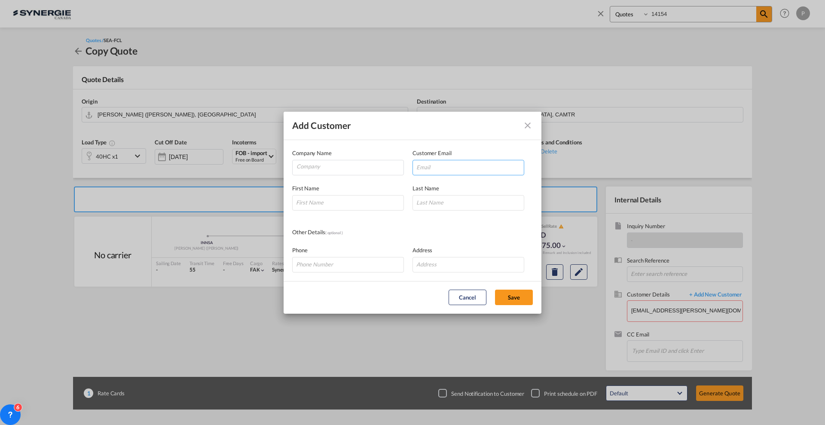
click at [439, 164] on input "Add Customer Company ..." at bounding box center [468, 167] width 112 height 15
paste input "MariePier.Monette@metaltechna.com"
type input "MariePier.Monette@metaltechna.com"
click at [319, 168] on input "Company" at bounding box center [349, 166] width 107 height 13
type input "Metaltech"
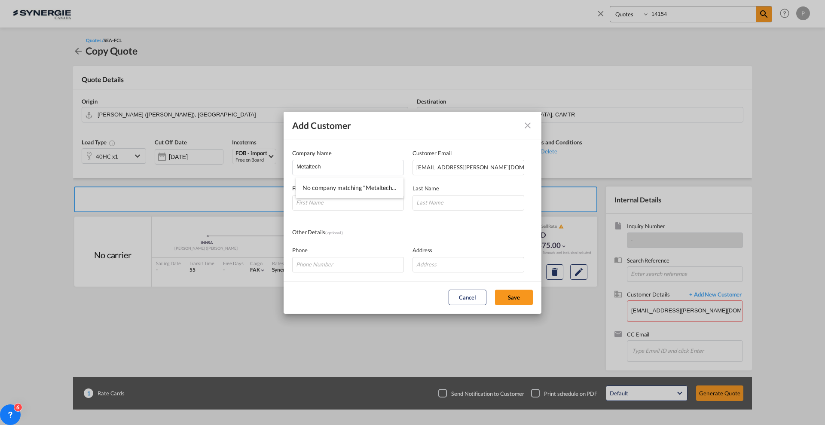
click at [363, 136] on div "Add Customer" at bounding box center [412, 126] width 258 height 28
click at [347, 211] on md-dialog-content "Company Name Metaltech Customer Email MariePier.Monette@metaltechna.com First N…" at bounding box center [412, 210] width 258 height 141
click at [349, 197] on input "Add Customer Company ..." at bounding box center [348, 202] width 112 height 15
type input "Marie-Pier"
type input "Monette"
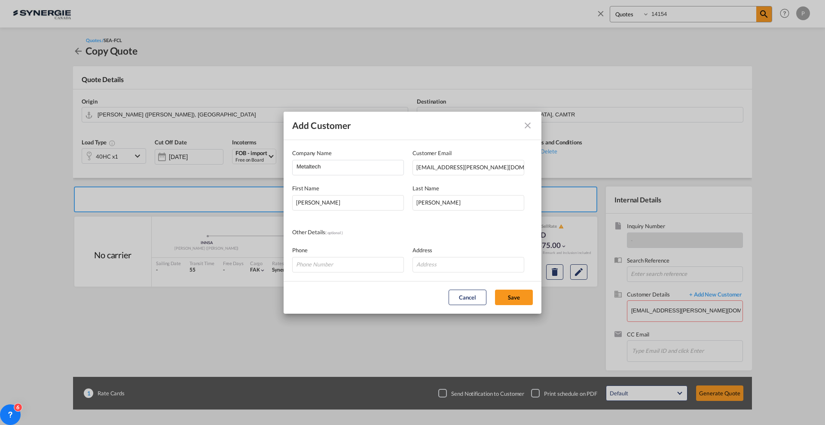
click at [345, 218] on md-dialog-content "Company Name Metaltech Customer Email MariePier.Monette@metaltechna.com First N…" at bounding box center [412, 210] width 258 height 141
click at [523, 295] on button "Save" at bounding box center [514, 296] width 38 height 15
type input "Metaltech, Marie-Pier Monette, MariePier.Monette@metaltechna.com"
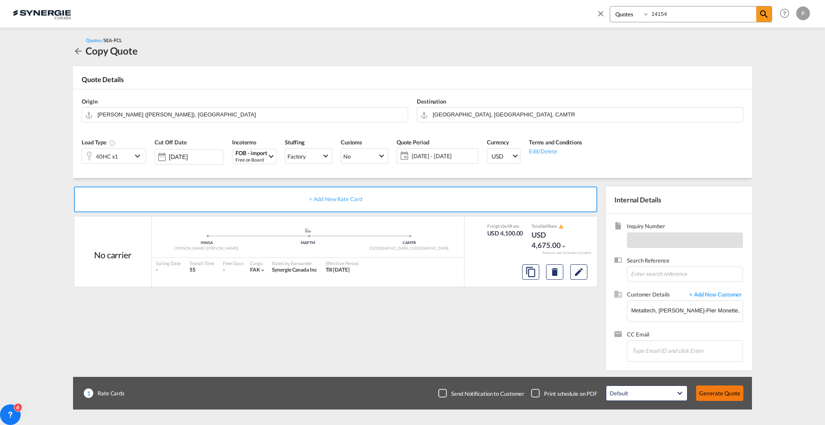
click at [730, 397] on button "Generate Quote" at bounding box center [719, 392] width 47 height 15
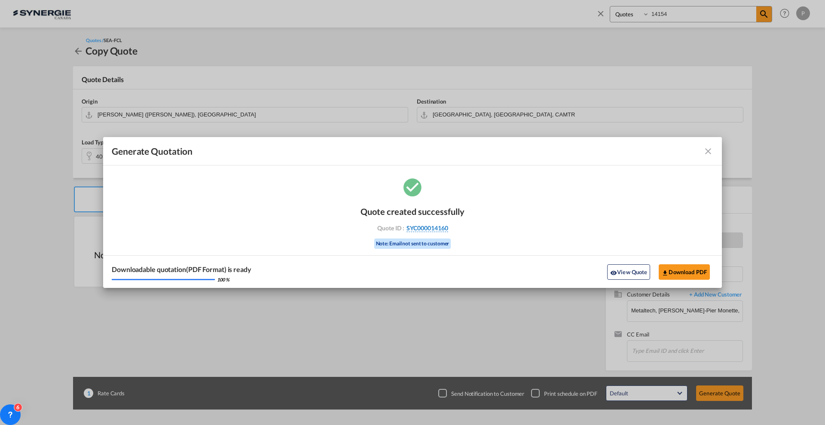
drag, startPoint x: 456, startPoint y: 228, endPoint x: 451, endPoint y: 231, distance: 5.2
click at [447, 229] on div "Quote ID : SYC000014160" at bounding box center [412, 228] width 100 height 8
copy div "SYC000014160"
click at [674, 266] on button "Download PDF" at bounding box center [683, 271] width 51 height 15
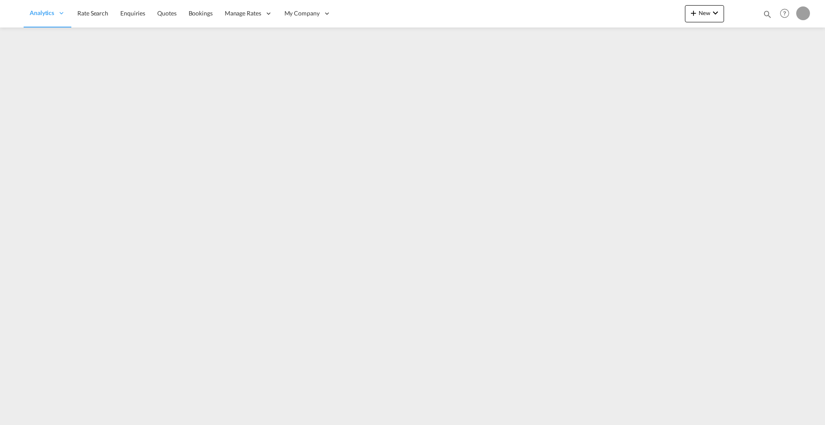
click at [765, 13] on md-icon "icon-magnify" at bounding box center [766, 13] width 9 height 9
click at [626, 15] on select "Bookings Quotes Enquiries" at bounding box center [630, 13] width 41 height 15
select select "Quotes"
click at [610, 6] on select "Bookings Quotes Enquiries" at bounding box center [630, 13] width 41 height 15
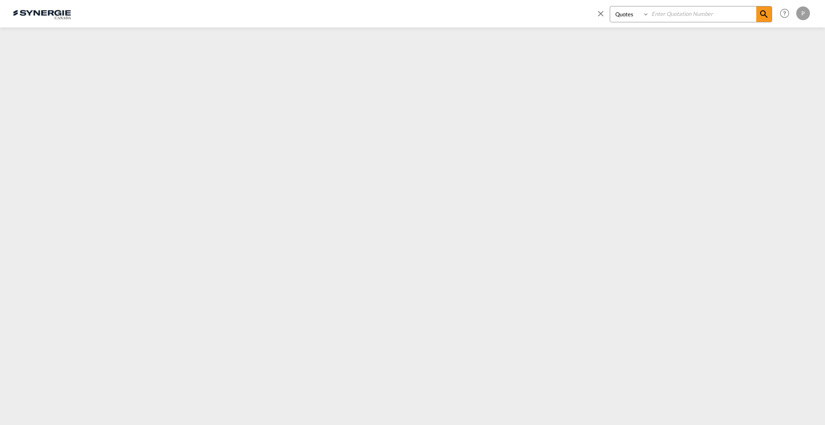
click at [670, 21] on div "Bookings Quotes Enquiries" at bounding box center [690, 14] width 162 height 16
click at [671, 18] on input at bounding box center [702, 13] width 107 height 15
paste input "SYC000014115"
type input "SYC000014115"
click at [772, 12] on div "Bookings Quotes Enquiries SYC000014115 Help Resources Product Release P My Prof…" at bounding box center [700, 13] width 221 height 27
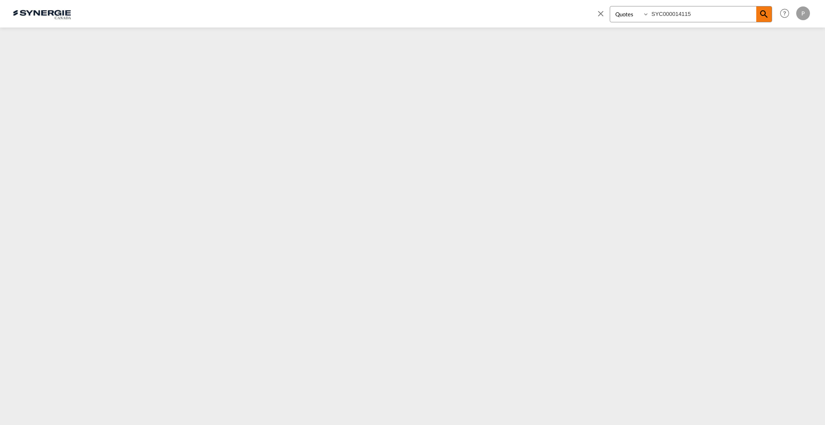
click at [766, 13] on md-icon "icon-magnify" at bounding box center [763, 14] width 10 height 10
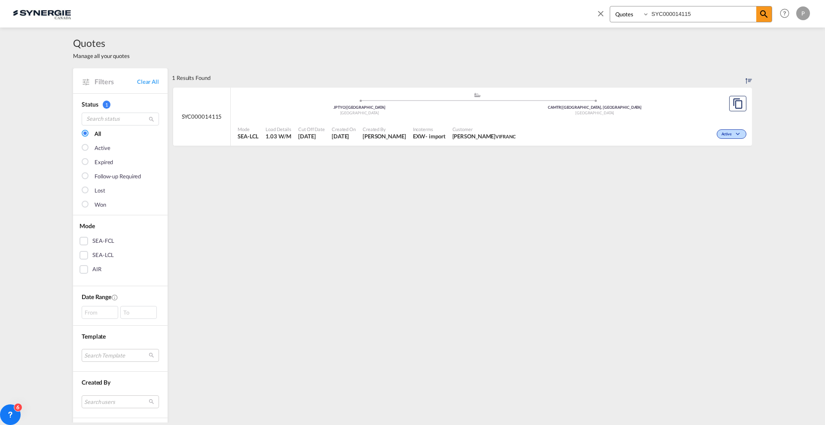
click at [490, 122] on div "Customer [PERSON_NAME]" at bounding box center [484, 132] width 70 height 21
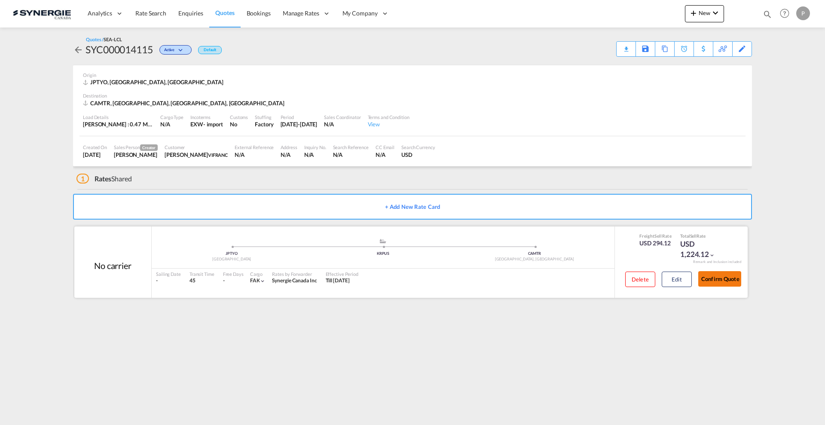
click at [720, 279] on button "Confirm Quote" at bounding box center [719, 278] width 43 height 15
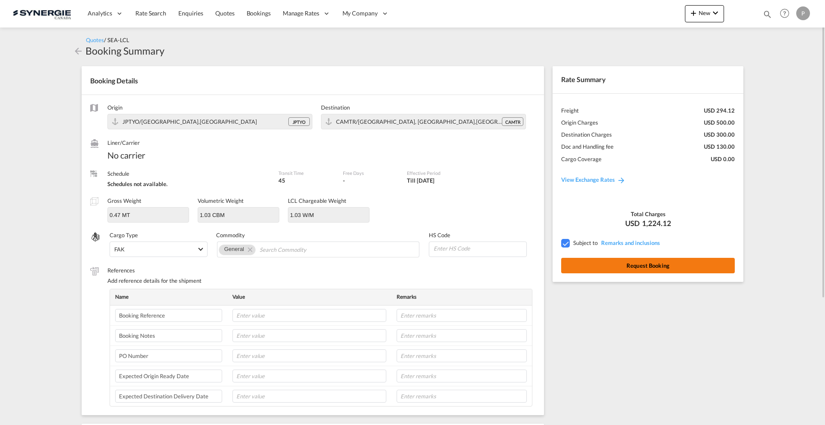
click at [694, 262] on button "Request Booking" at bounding box center [647, 265] width 173 height 15
